Goal: Transaction & Acquisition: Purchase product/service

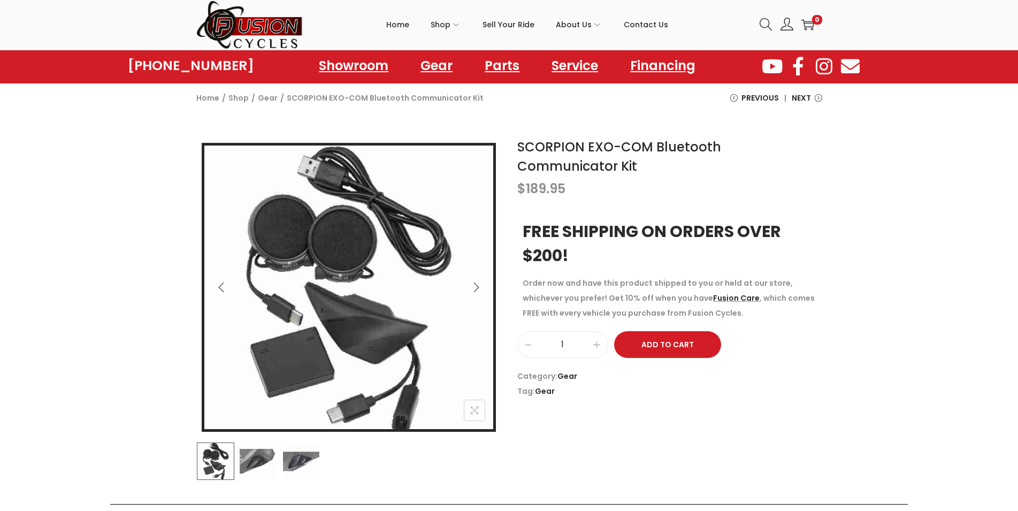
scroll to position [55, 0]
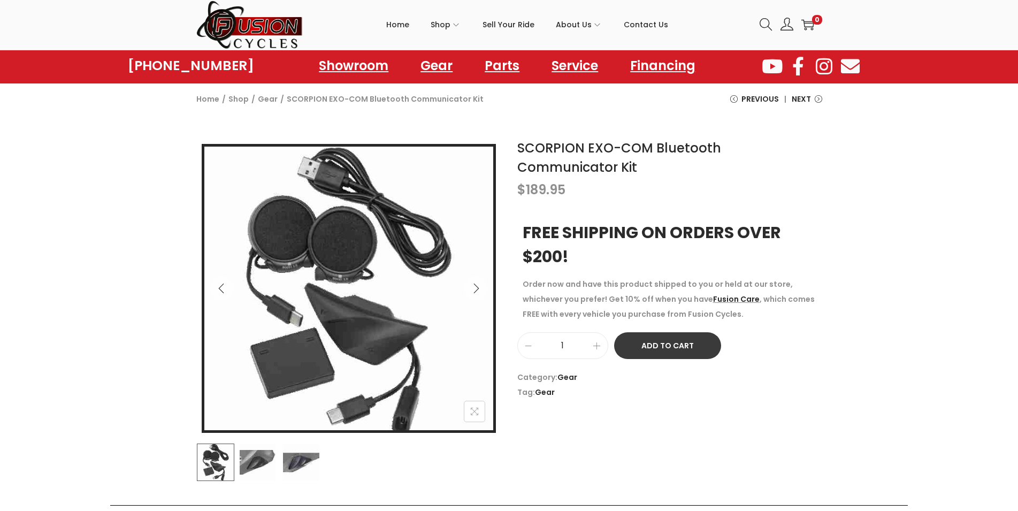
click at [641, 352] on button "Add to Cart" at bounding box center [667, 345] width 107 height 27
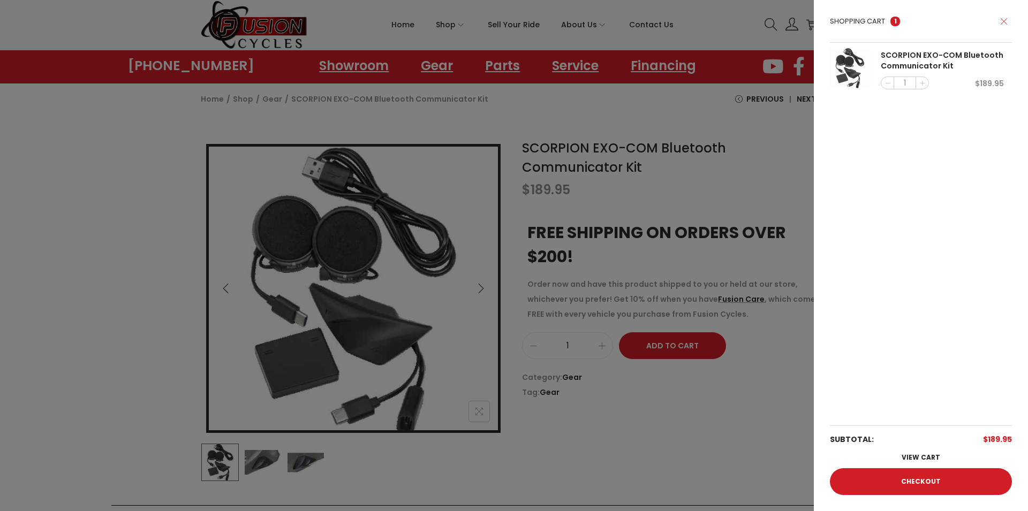
click at [1004, 24] on icon at bounding box center [1003, 21] width 7 height 7
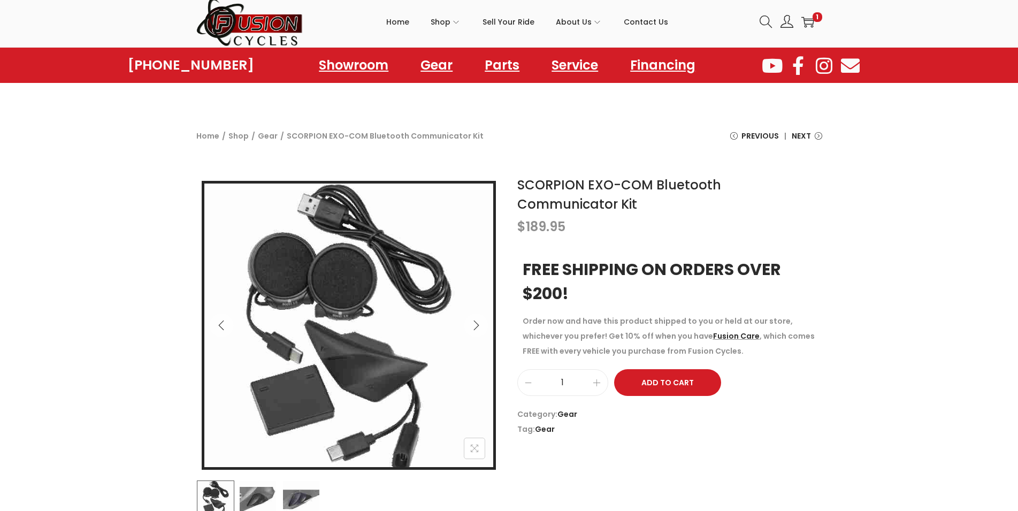
scroll to position [0, 0]
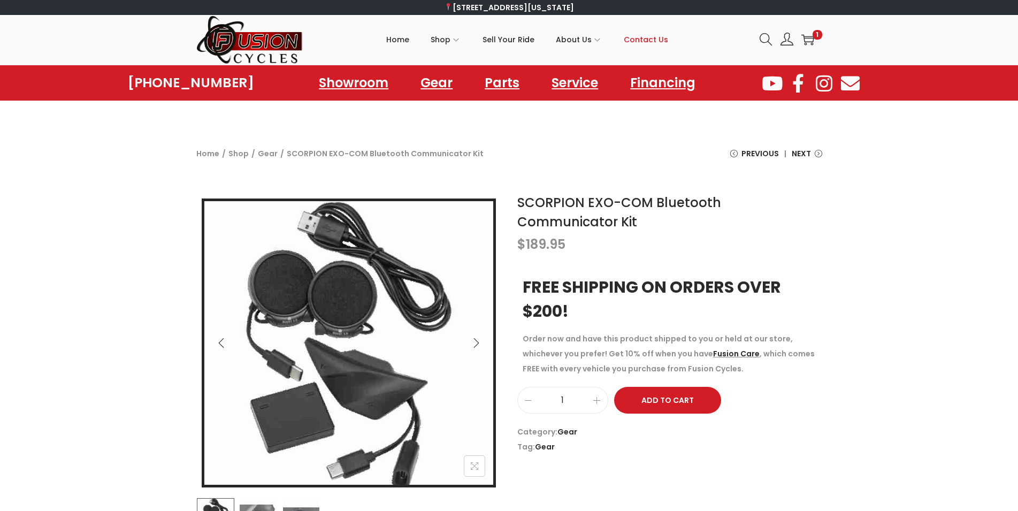
click at [640, 35] on span "Contact Us" at bounding box center [646, 39] width 44 height 27
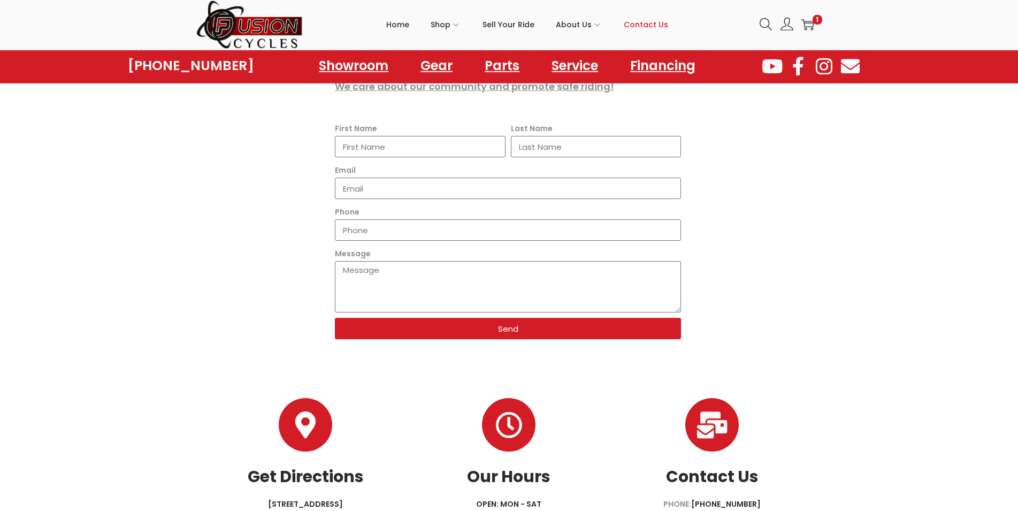
scroll to position [288, 0]
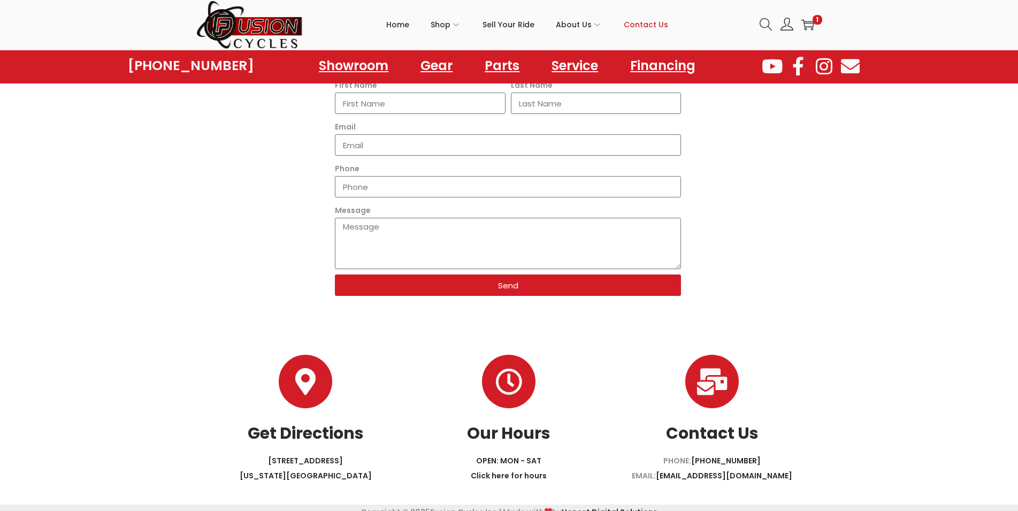
click at [315, 455] on p "[STREET_ADDRESS][US_STATE]" at bounding box center [305, 468] width 203 height 30
click at [313, 368] on icon "Get Directions" at bounding box center [305, 381] width 27 height 27
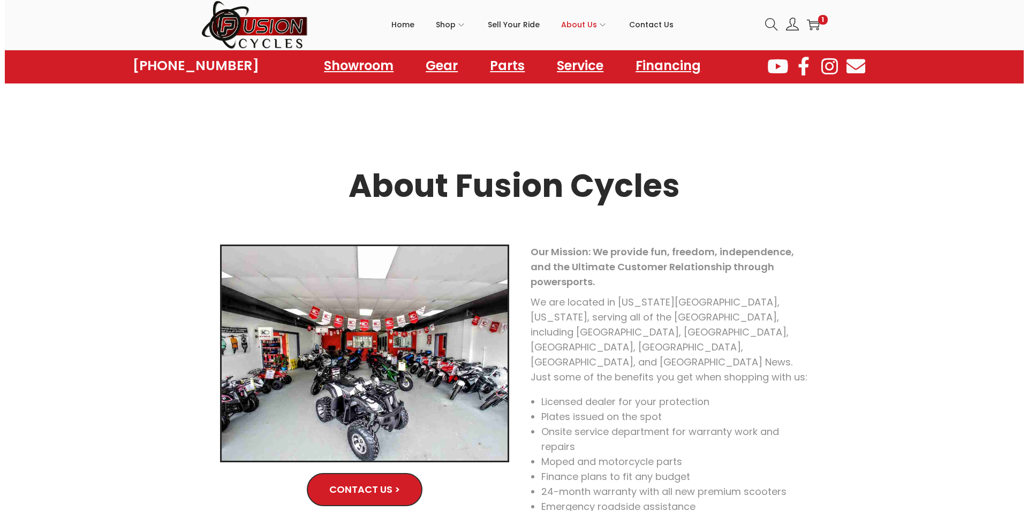
scroll to position [525, 0]
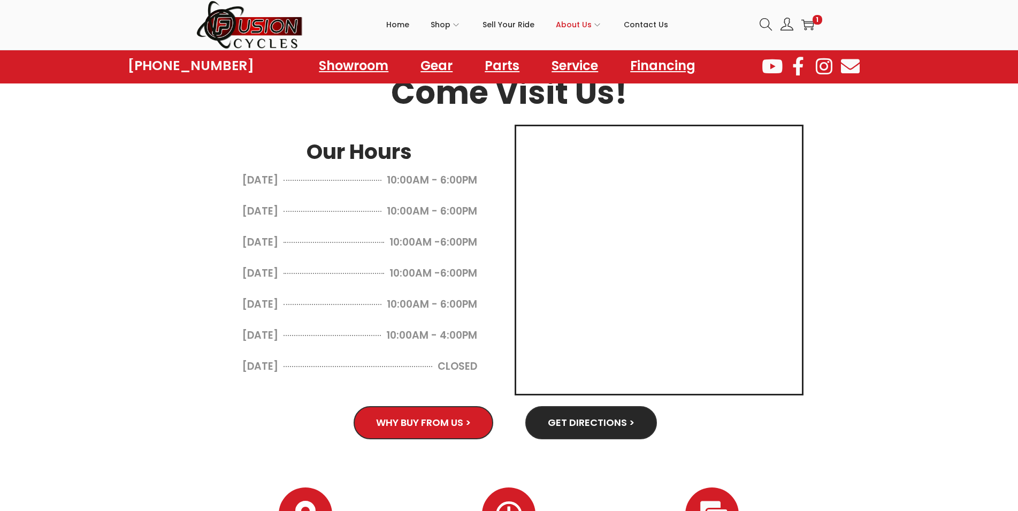
click at [902, 215] on section "About Fusion Cycles Contact Us > Our Mission: We provide fun, freedom, independ…" at bounding box center [509, 34] width 1018 height 864
click at [811, 20] on icon "image/svg+xml" at bounding box center [808, 24] width 13 height 13
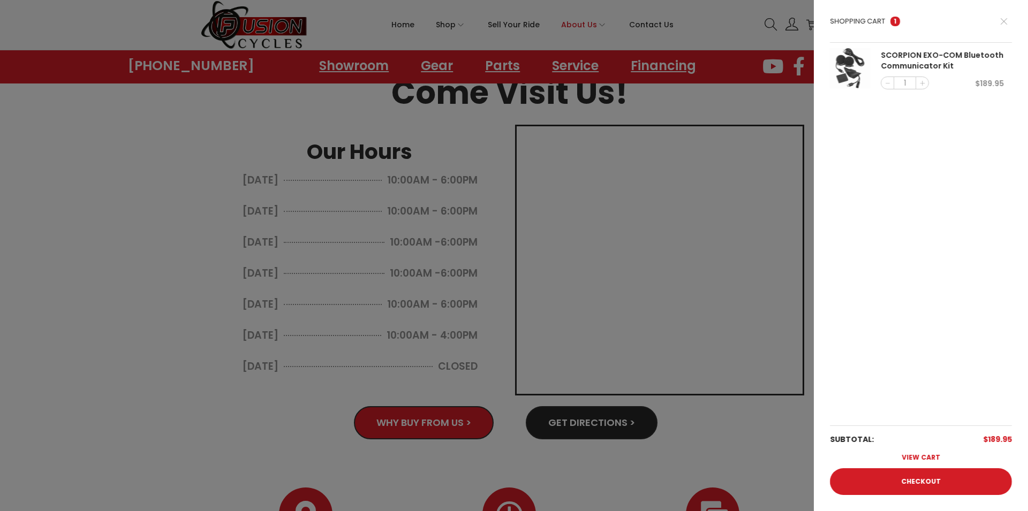
click at [904, 456] on link "View cart" at bounding box center [921, 457] width 182 height 21
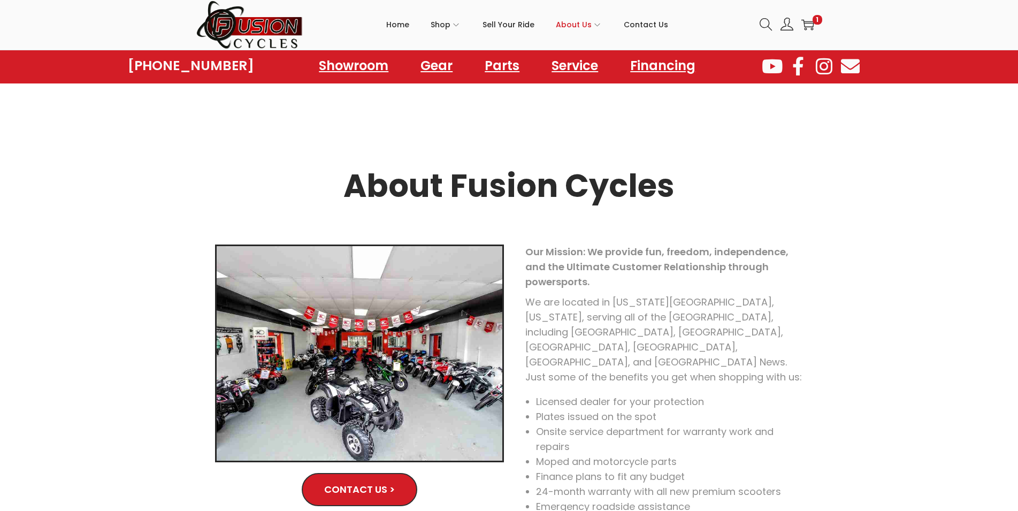
scroll to position [525, 0]
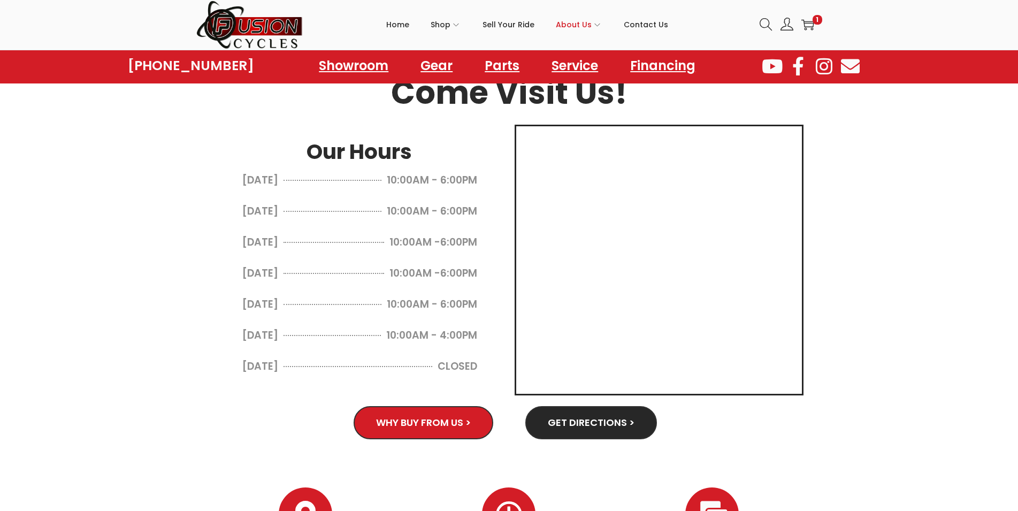
click at [818, 26] on div "Login / Register image/svg+xml 1" at bounding box center [787, 24] width 71 height 22
click at [814, 24] on icon at bounding box center [807, 25] width 13 height 11
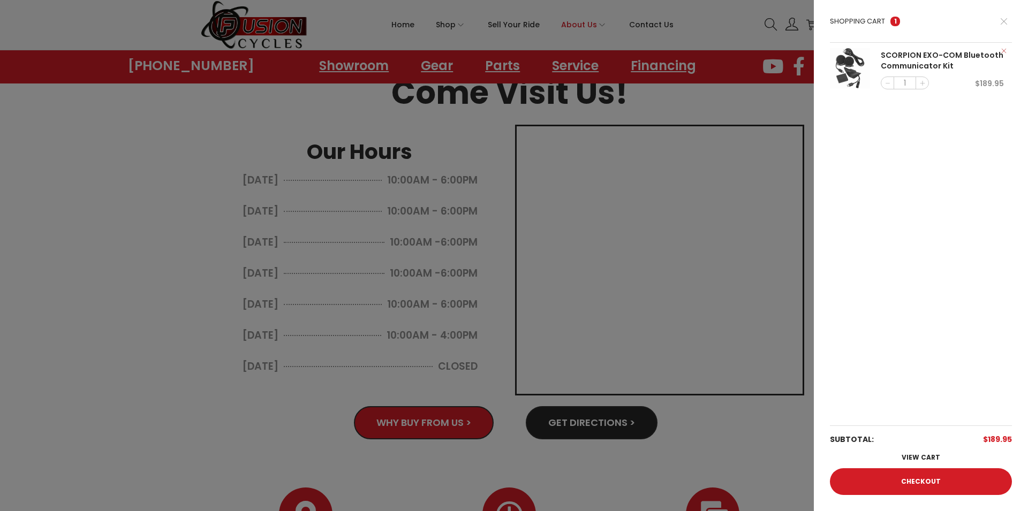
click at [879, 78] on li "× SCORPION EXO-COM Bluetooth Communicator Kit 1 $ 189.95" at bounding box center [921, 69] width 182 height 53
drag, startPoint x: 972, startPoint y: 80, endPoint x: 1019, endPoint y: 71, distance: 47.4
click at [976, 80] on span "1 $ 189.95" at bounding box center [941, 84] width 123 height 14
click at [1002, 50] on link "×" at bounding box center [1003, 50] width 11 height 11
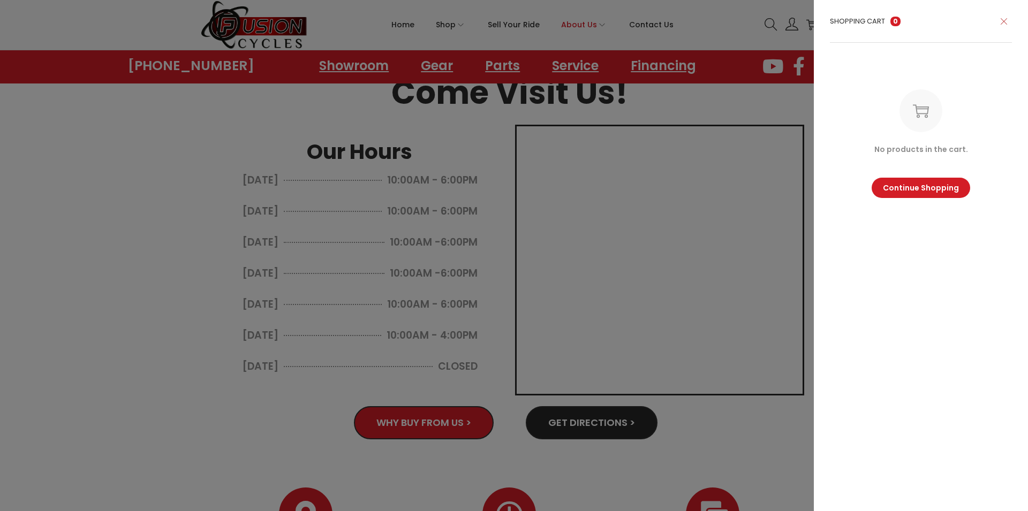
click at [1003, 21] on icon at bounding box center [1003, 21] width 7 height 7
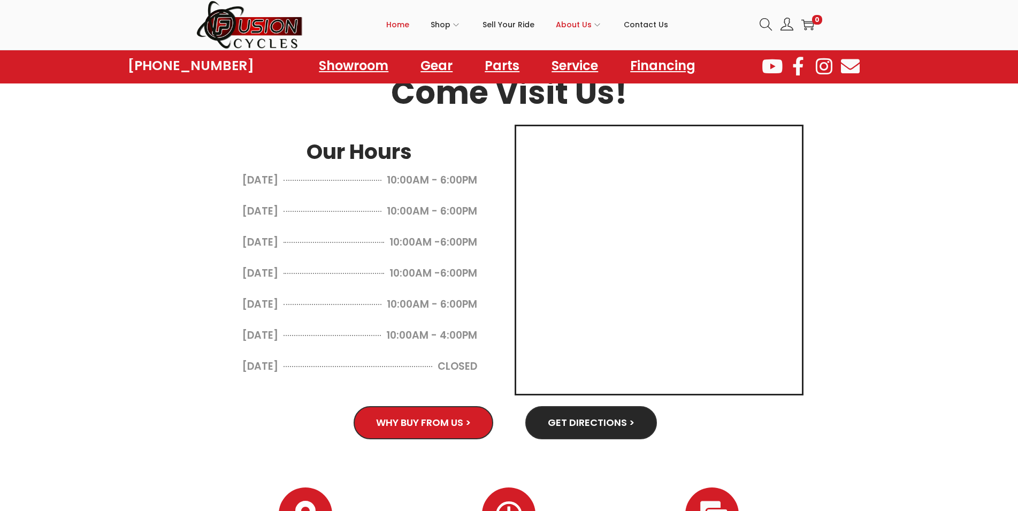
click at [408, 27] on span "Home" at bounding box center [397, 24] width 23 height 27
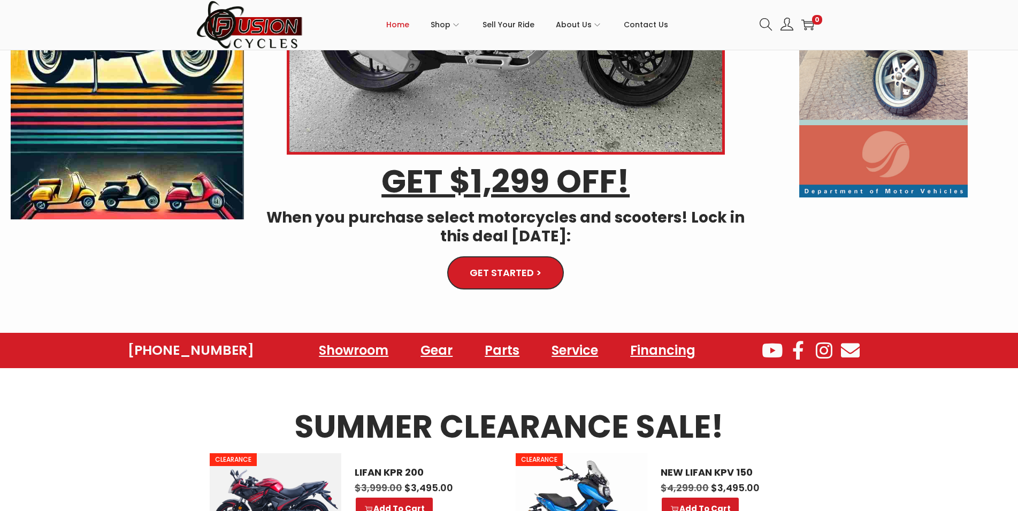
scroll to position [437, 0]
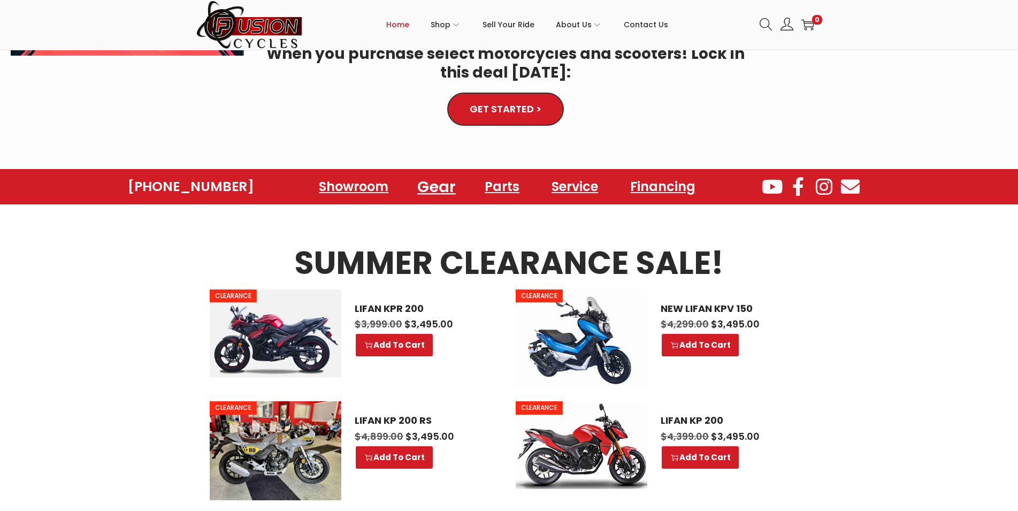
click at [443, 189] on link "Gear" at bounding box center [437, 186] width 64 height 29
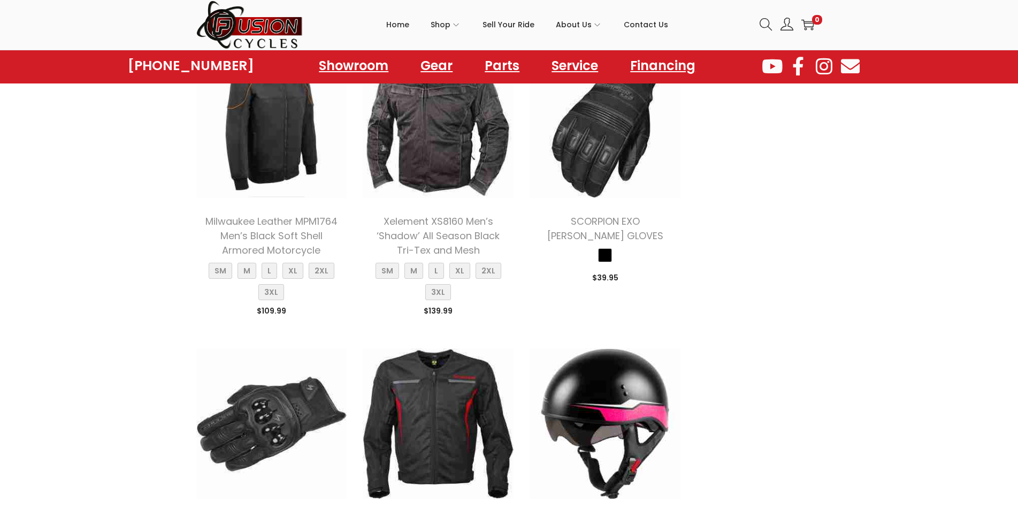
scroll to position [983, 0]
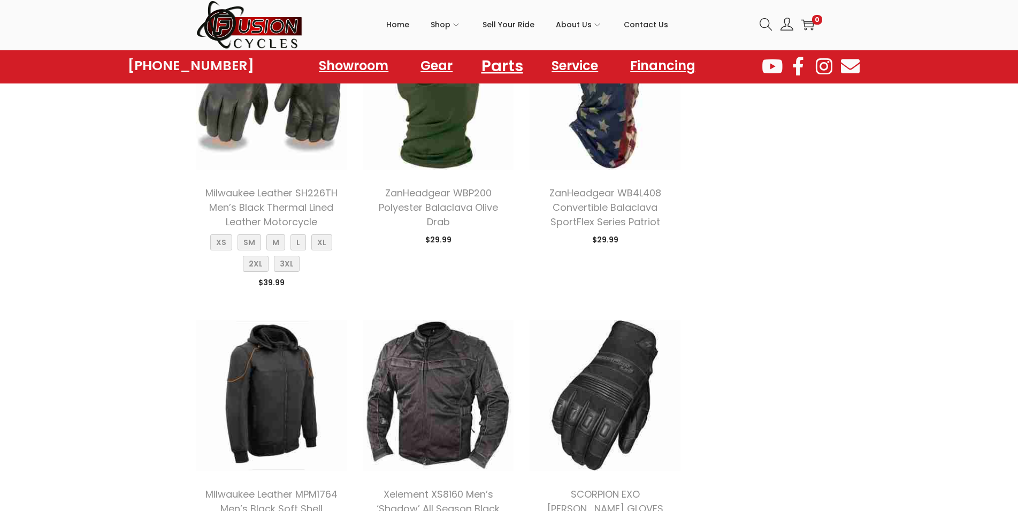
click at [502, 71] on link "Parts" at bounding box center [502, 65] width 67 height 29
